Goal: Task Accomplishment & Management: Complete application form

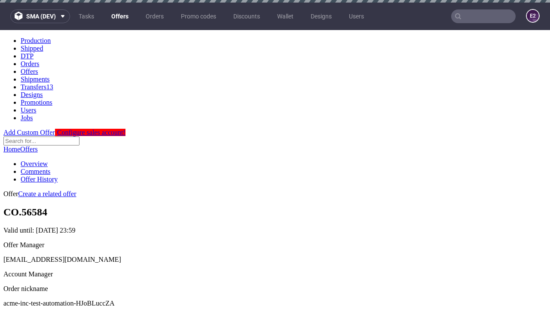
scroll to position [3, 0]
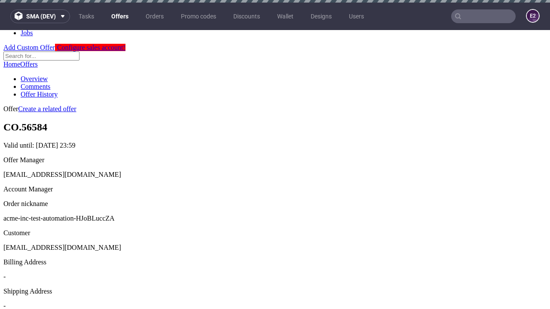
scroll to position [3, 0]
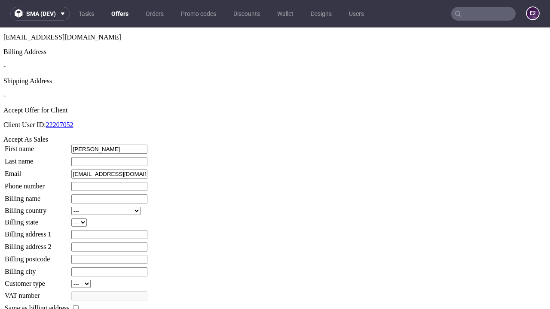
type input "[PERSON_NAME]"
type input "1509813888"
type input "Yadira73"
select select "13"
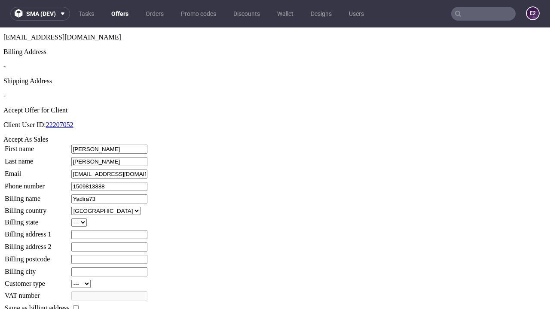
type input "Yadira73"
type input "3 Trey Copse"
type input "PP1 1QV"
select select "132"
type input "PP1 1QV"
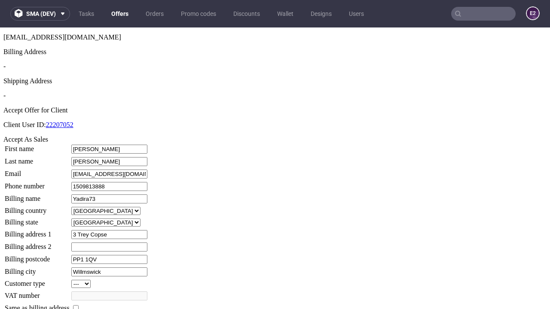
type input "Willmswick"
click at [79, 306] on input "checkbox" at bounding box center [76, 309] width 6 height 6
checkbox input "true"
type input "Yadira73"
select select "13"
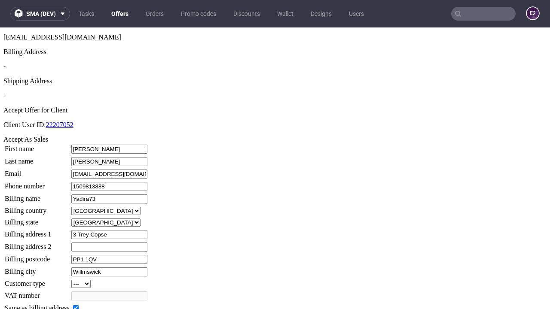
type input "3 Trey Copse"
type input "PP1 1QV"
type input "Willmswick"
select select "132"
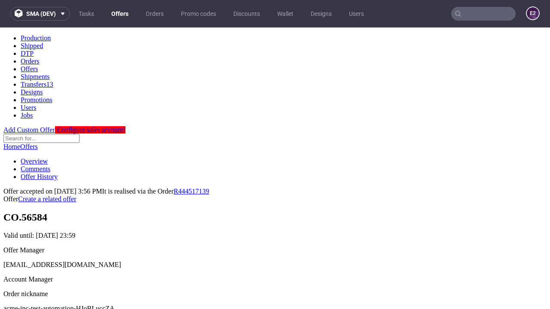
scroll to position [0, 0]
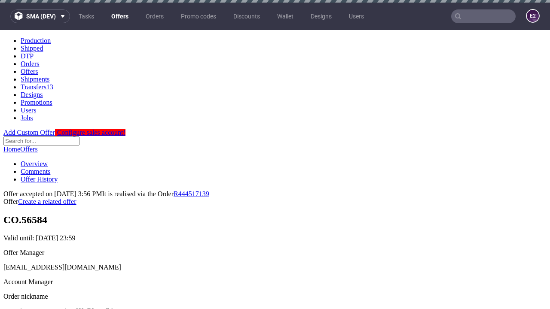
type input "[DATE]"
select select "12214305"
type input "In progress..."
